Goal: Transaction & Acquisition: Purchase product/service

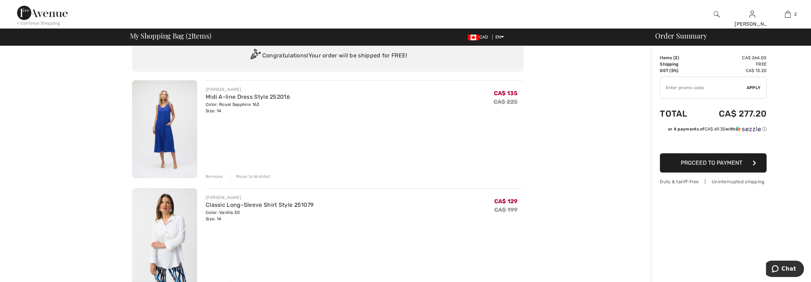
scroll to position [36, 0]
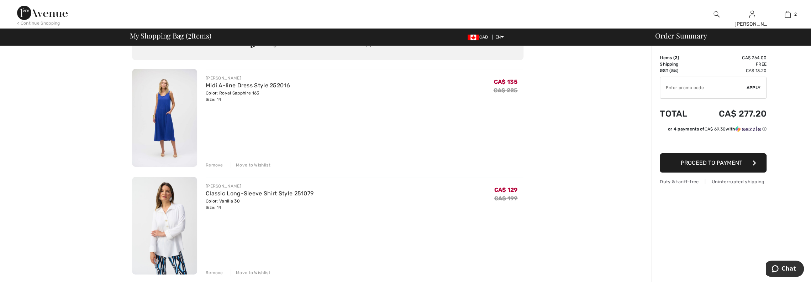
click at [214, 165] on div "Remove" at bounding box center [214, 165] width 17 height 6
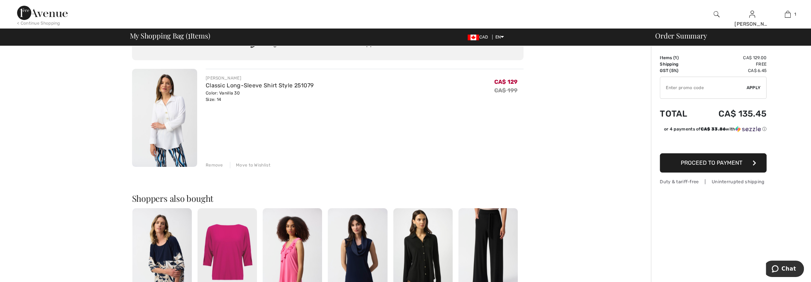
click at [176, 137] on img at bounding box center [164, 118] width 65 height 98
click at [229, 87] on link "Classic Long-Sleeve Shirt Style 251079" at bounding box center [260, 85] width 108 height 7
click at [174, 132] on img at bounding box center [164, 118] width 65 height 98
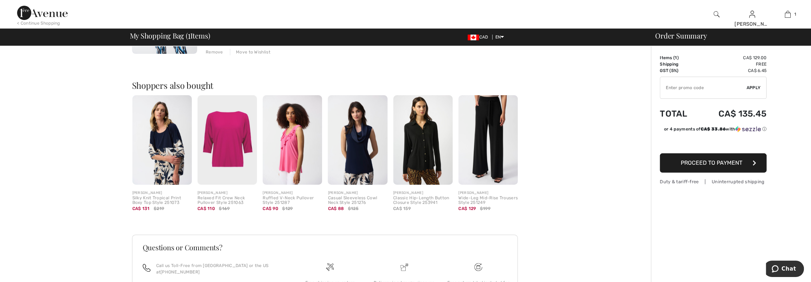
scroll to position [178, 0]
